Goal: Navigation & Orientation: Go to known website

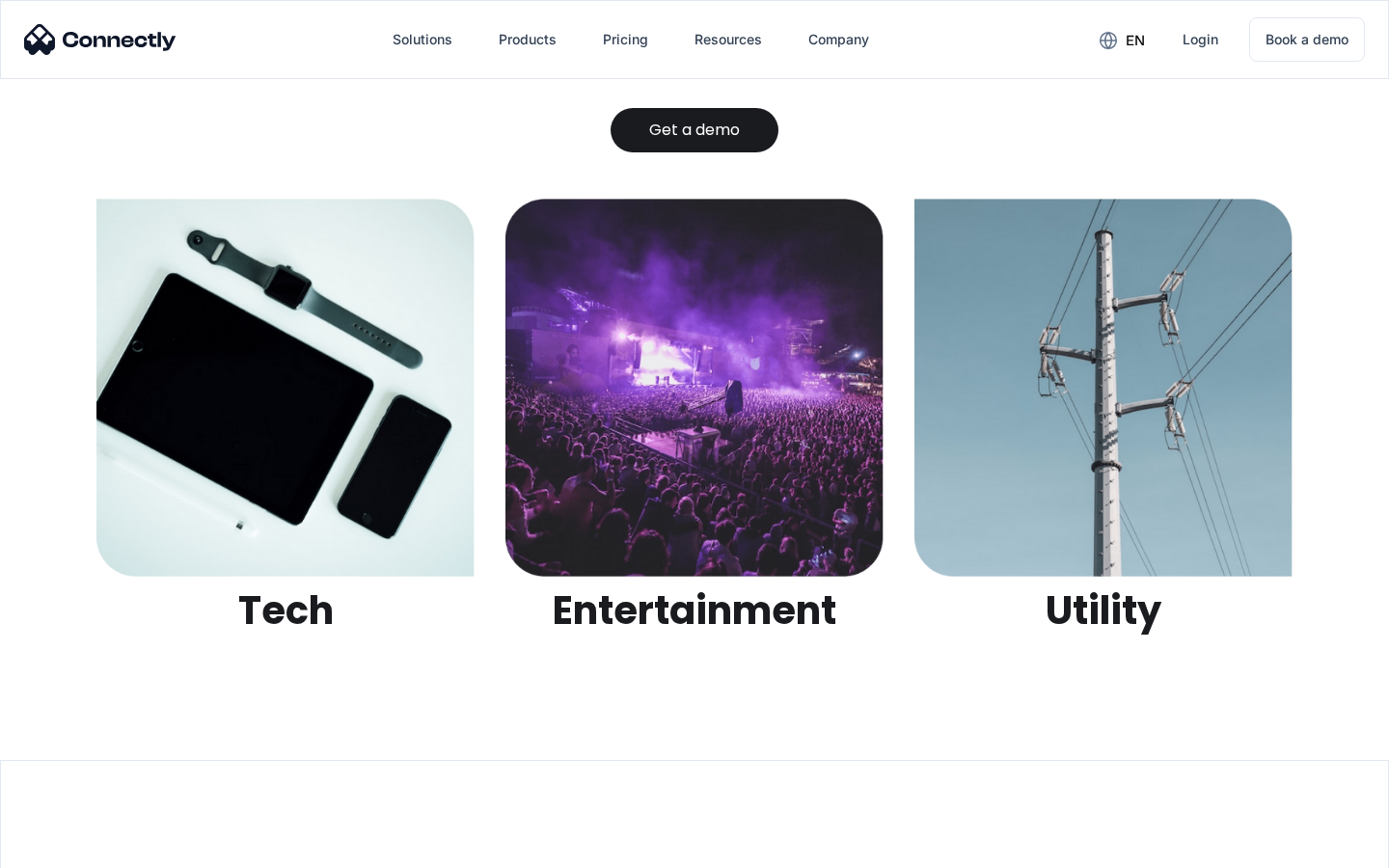
scroll to position [6086, 0]
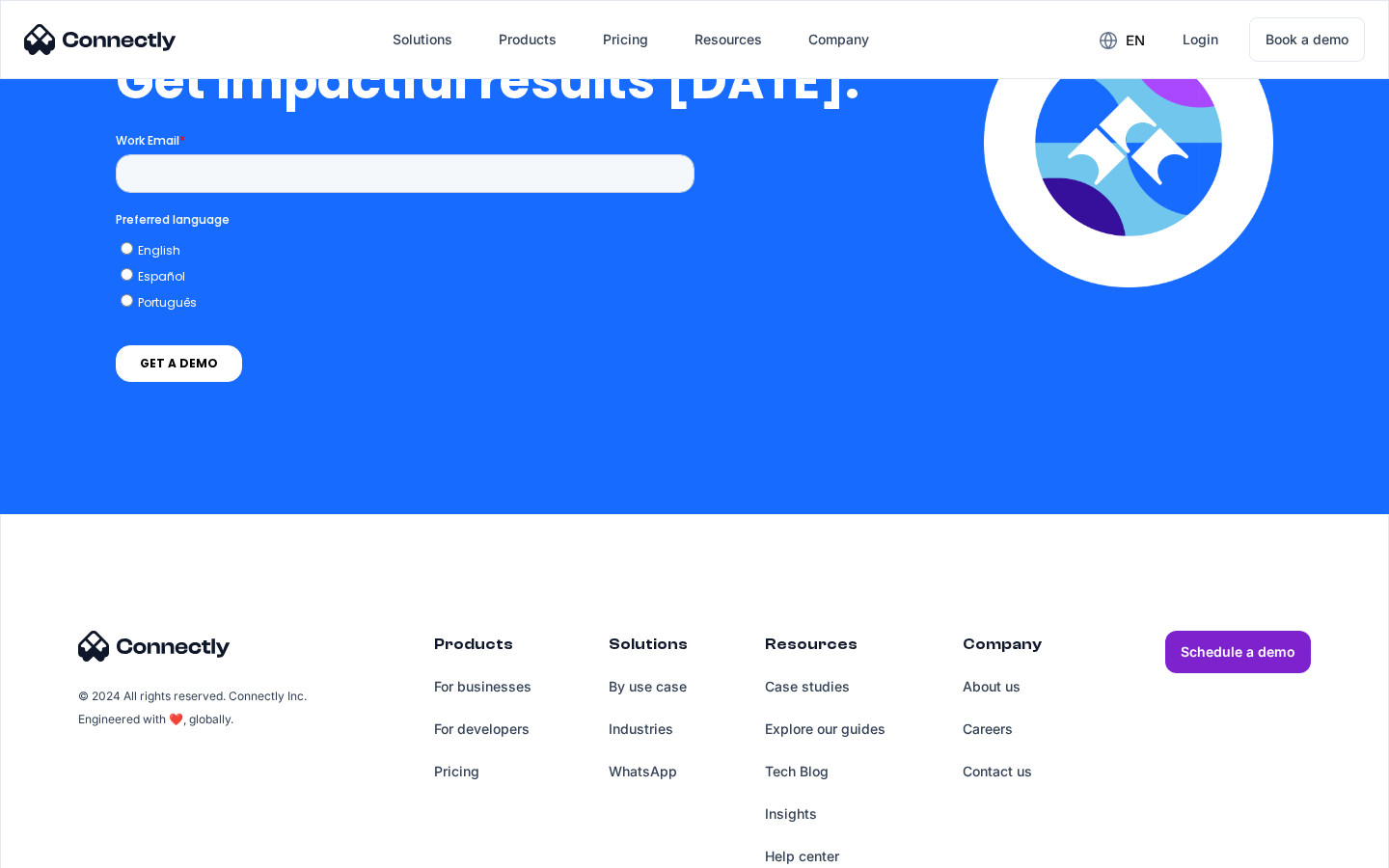
scroll to position [4239, 0]
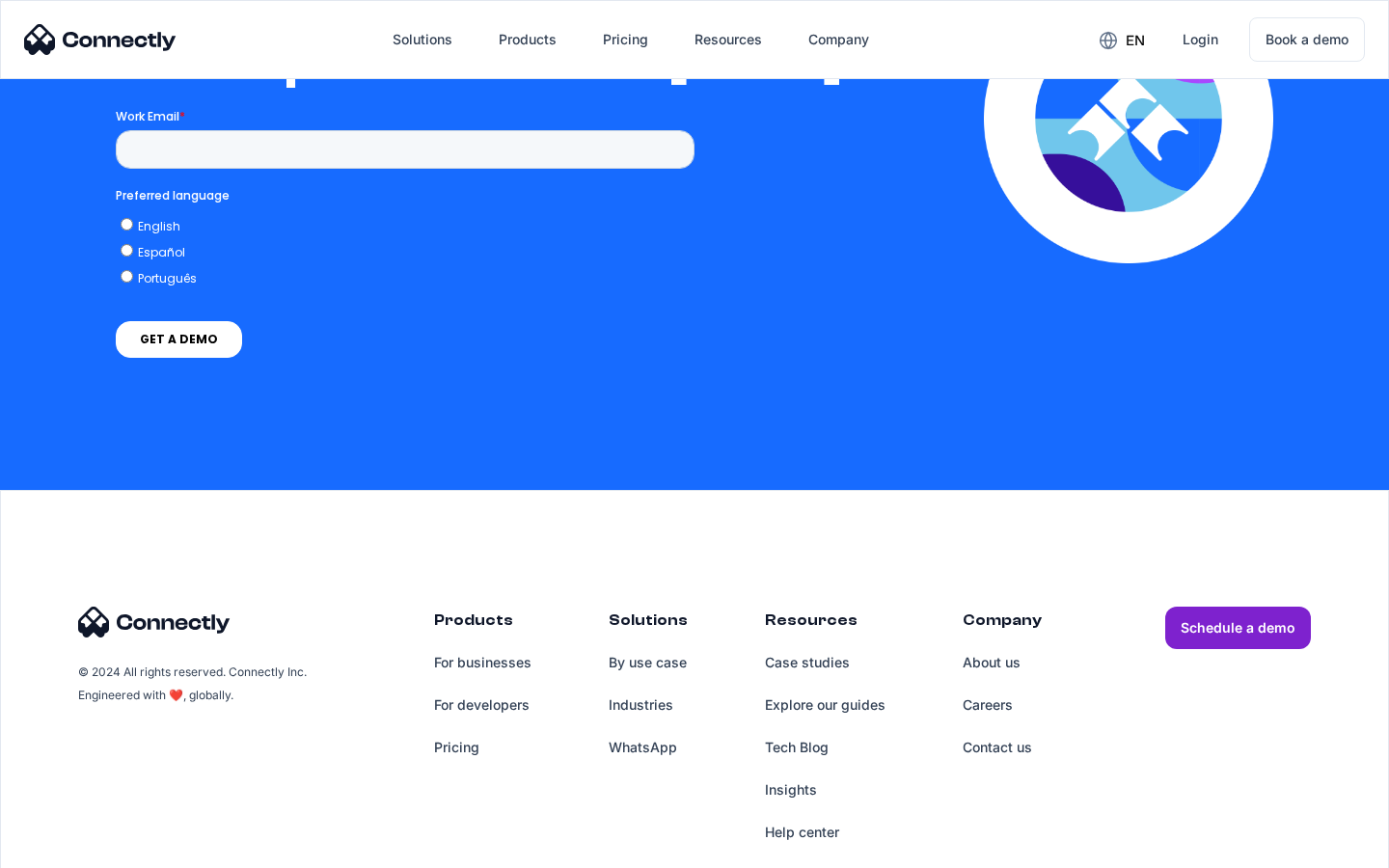
scroll to position [4217, 0]
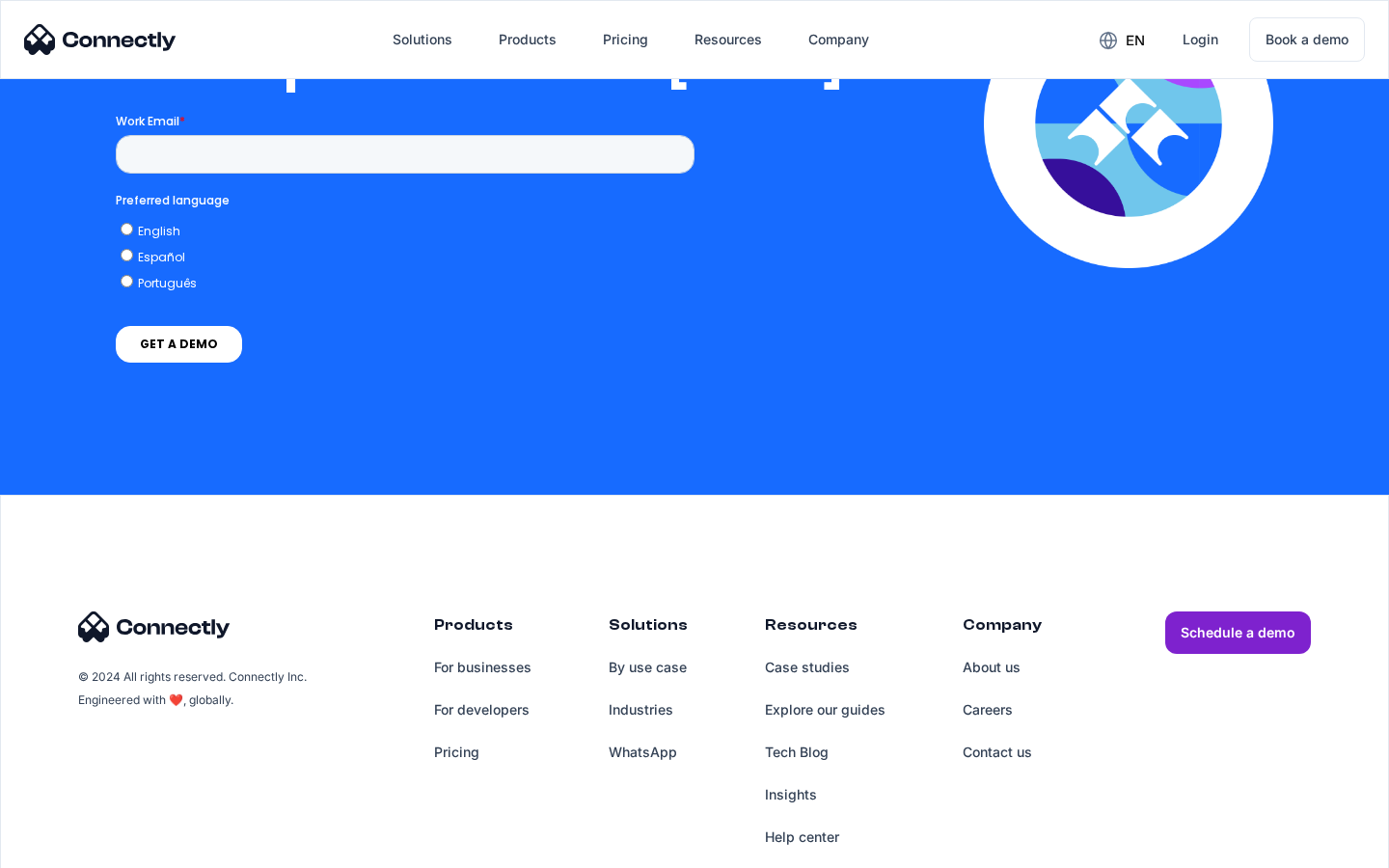
scroll to position [3924, 0]
